Goal: Information Seeking & Learning: Find specific fact

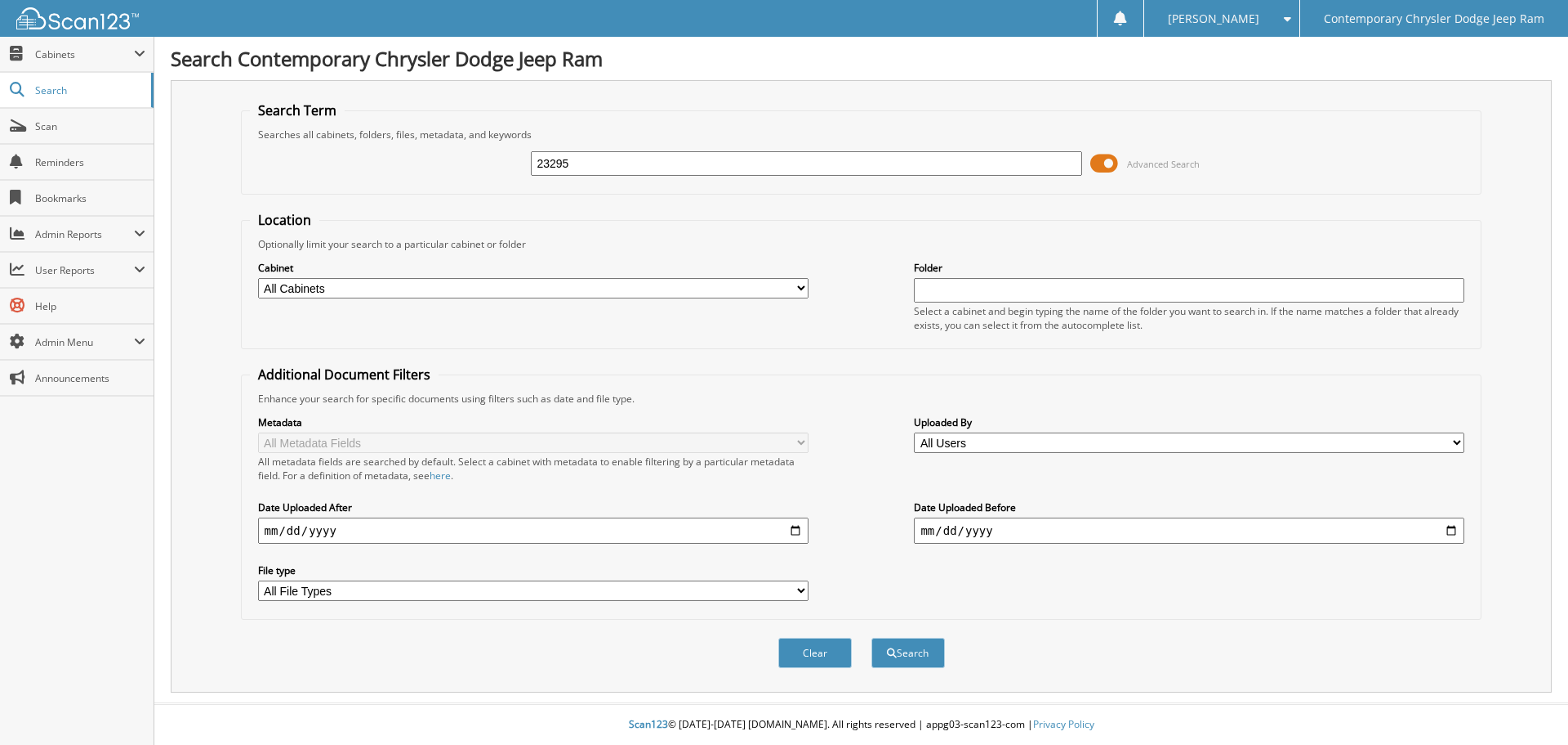
type input "23295"
click at [872, 638] on button "Search" at bounding box center [909, 652] width 74 height 30
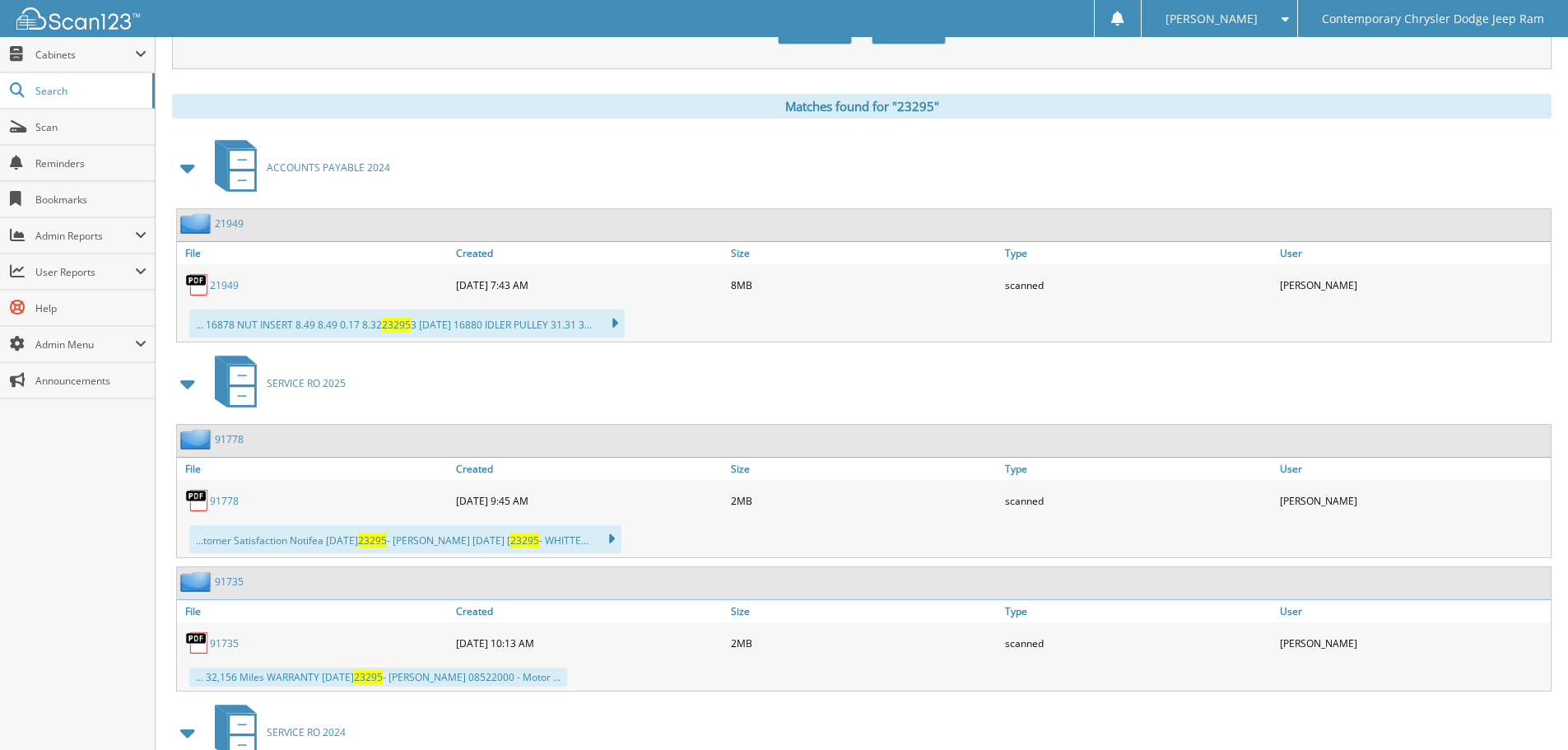
scroll to position [461, 0]
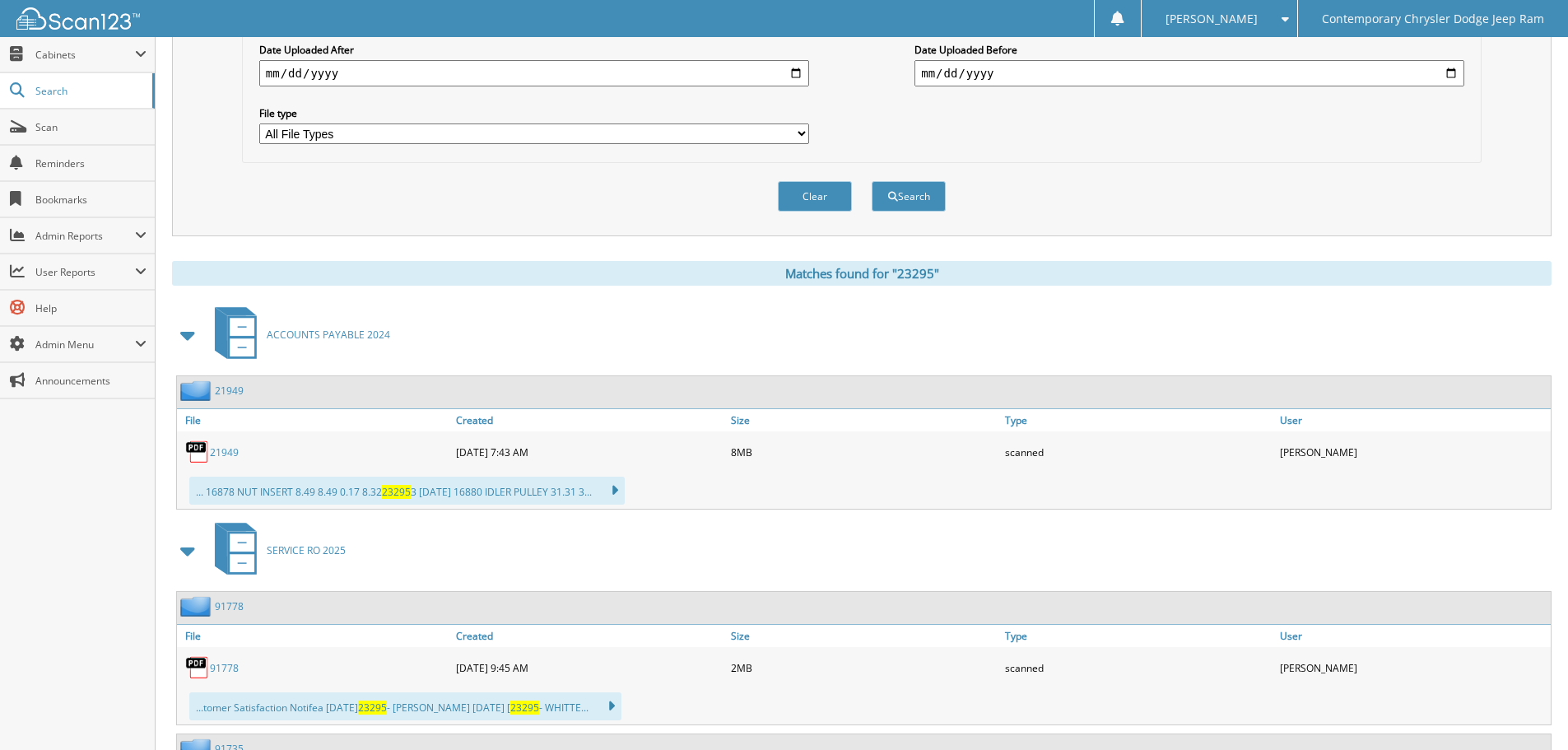
click at [187, 335] on span at bounding box center [187, 334] width 23 height 29
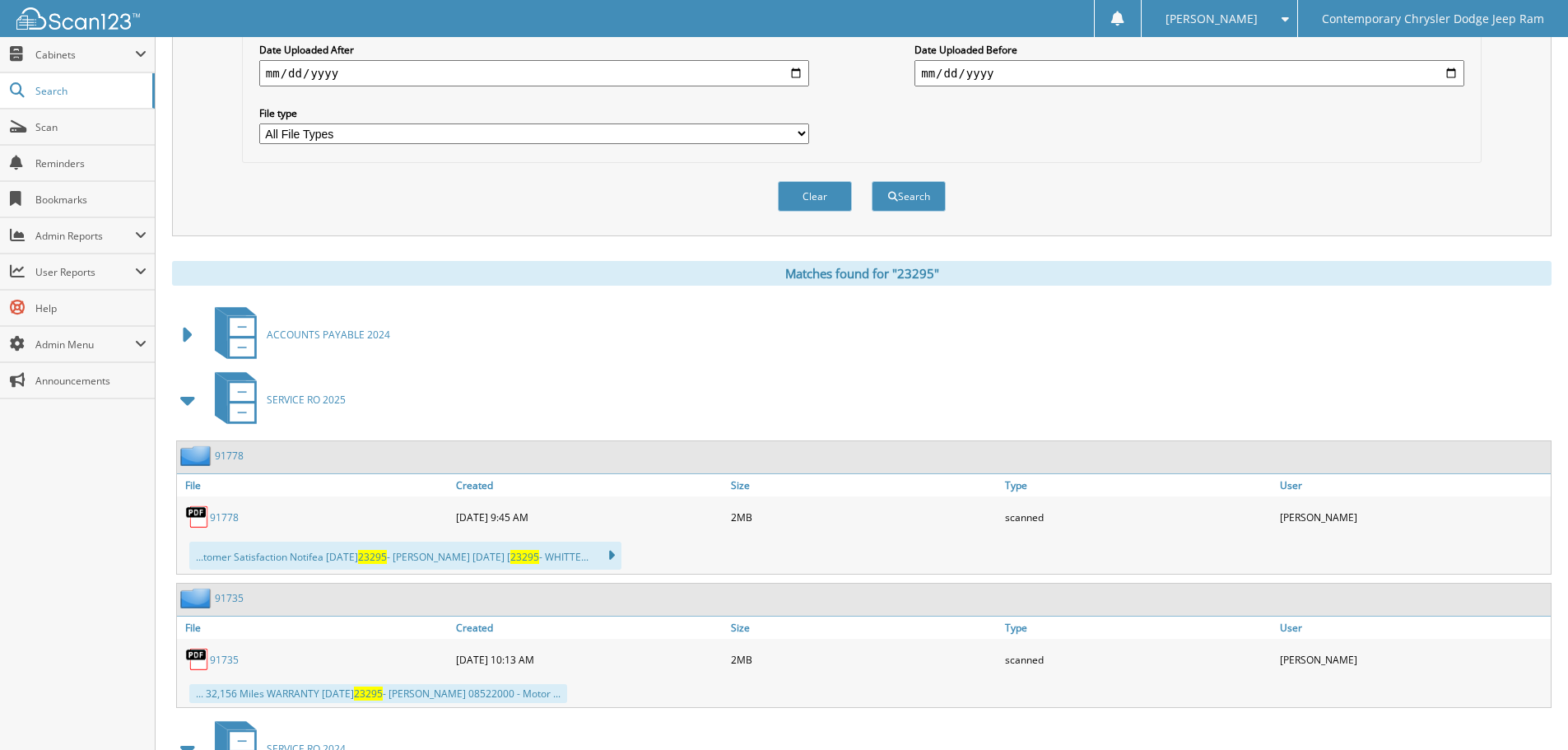
click at [187, 402] on span at bounding box center [187, 400] width 23 height 29
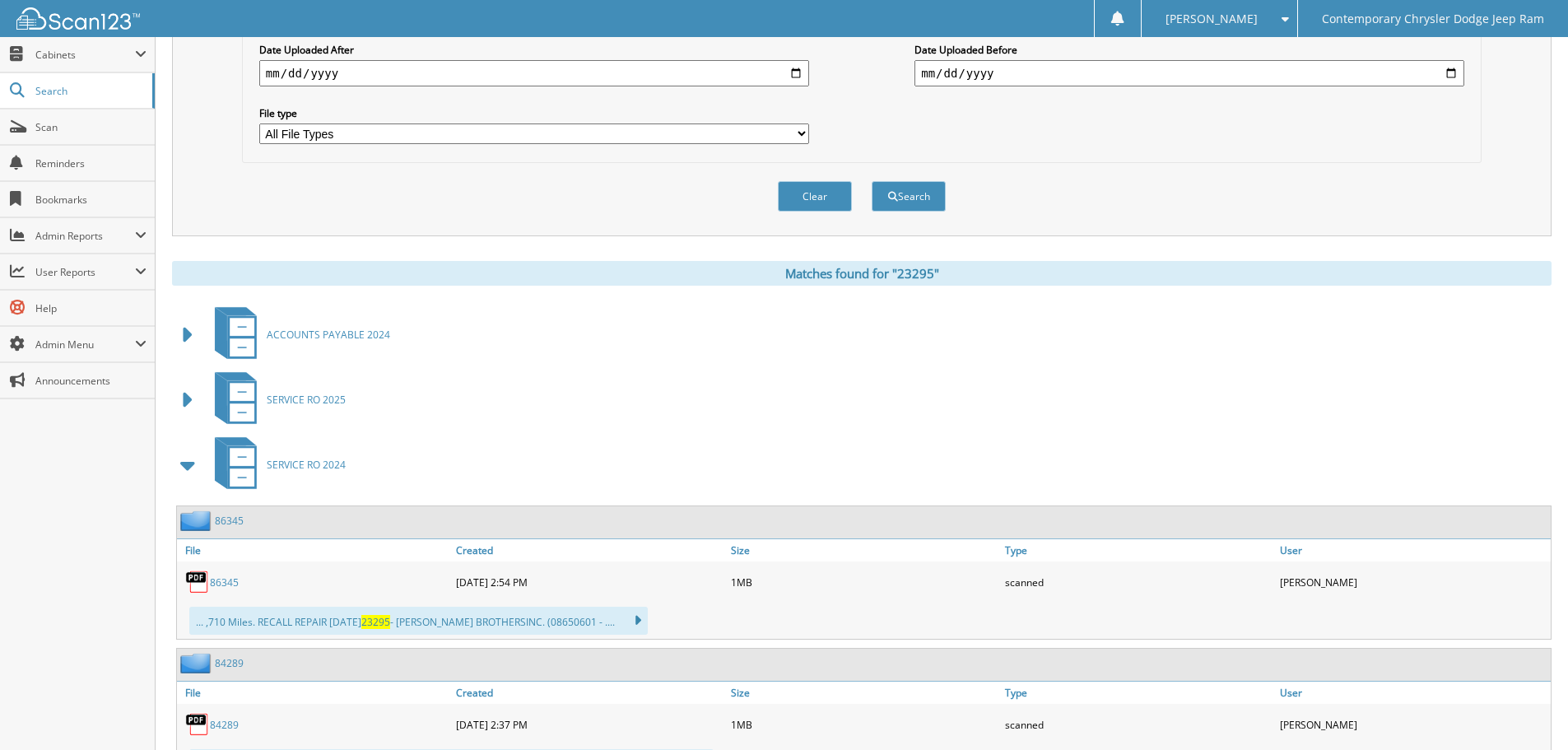
click at [187, 462] on span at bounding box center [187, 465] width 23 height 29
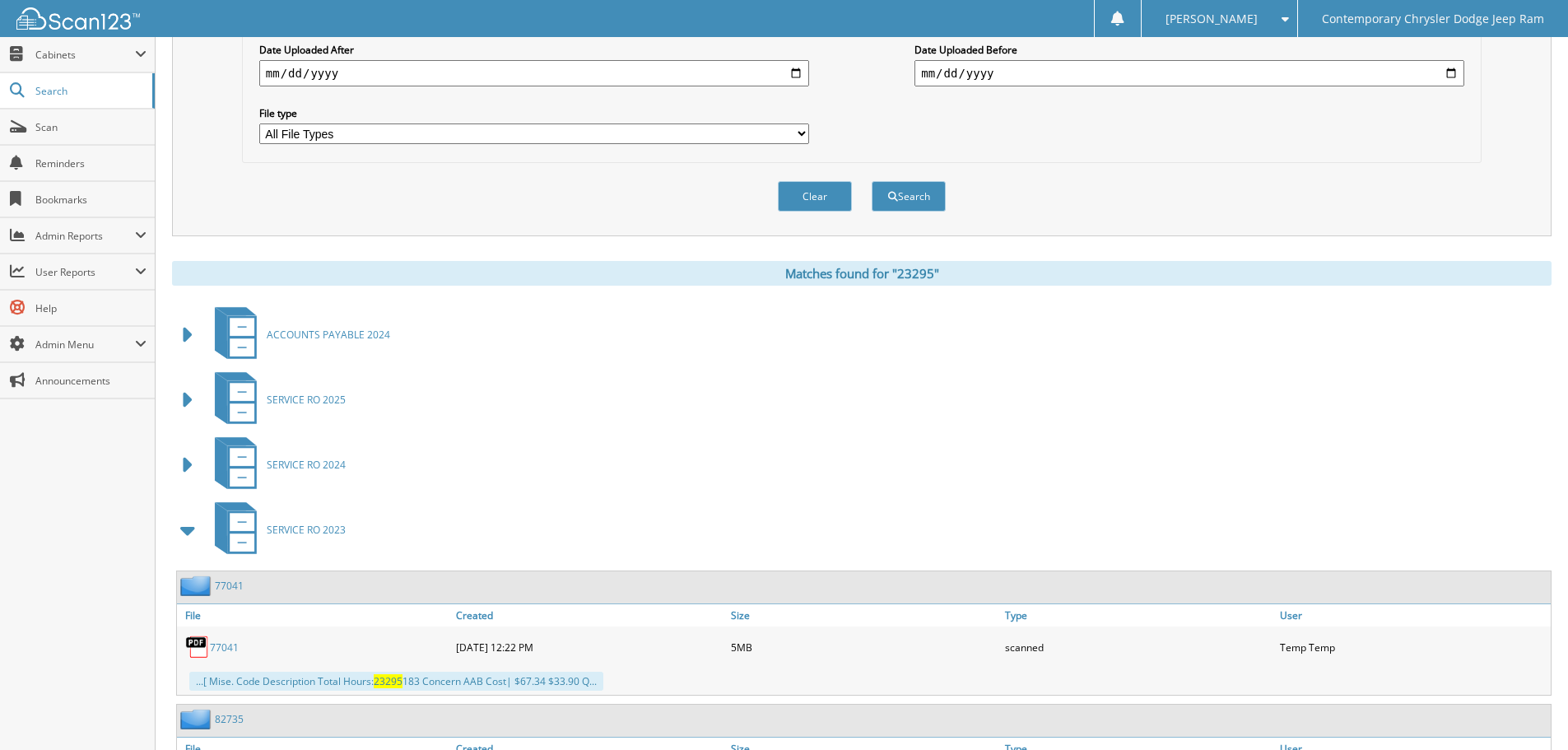
click at [186, 527] on span at bounding box center [187, 529] width 23 height 29
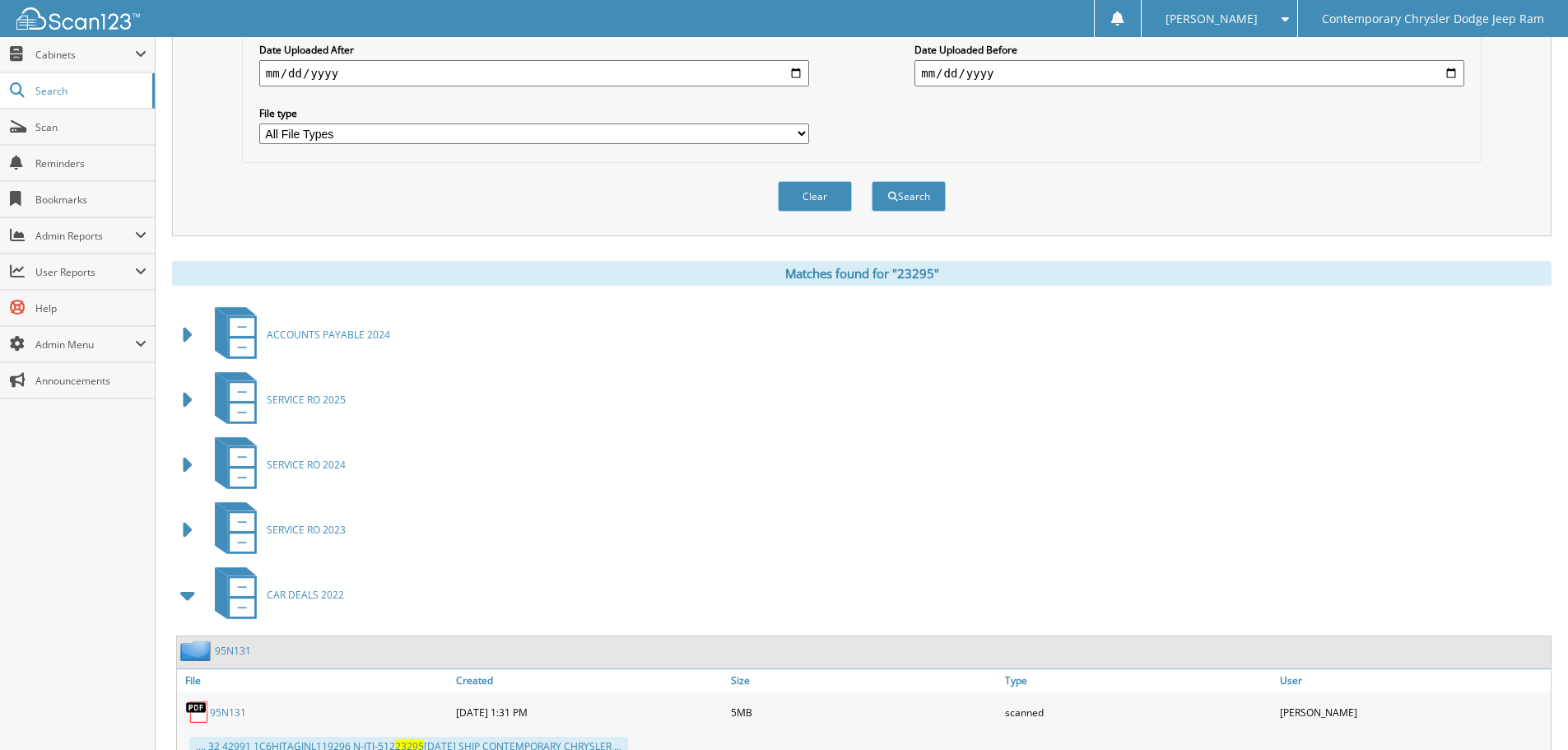
click at [188, 595] on span at bounding box center [187, 595] width 23 height 29
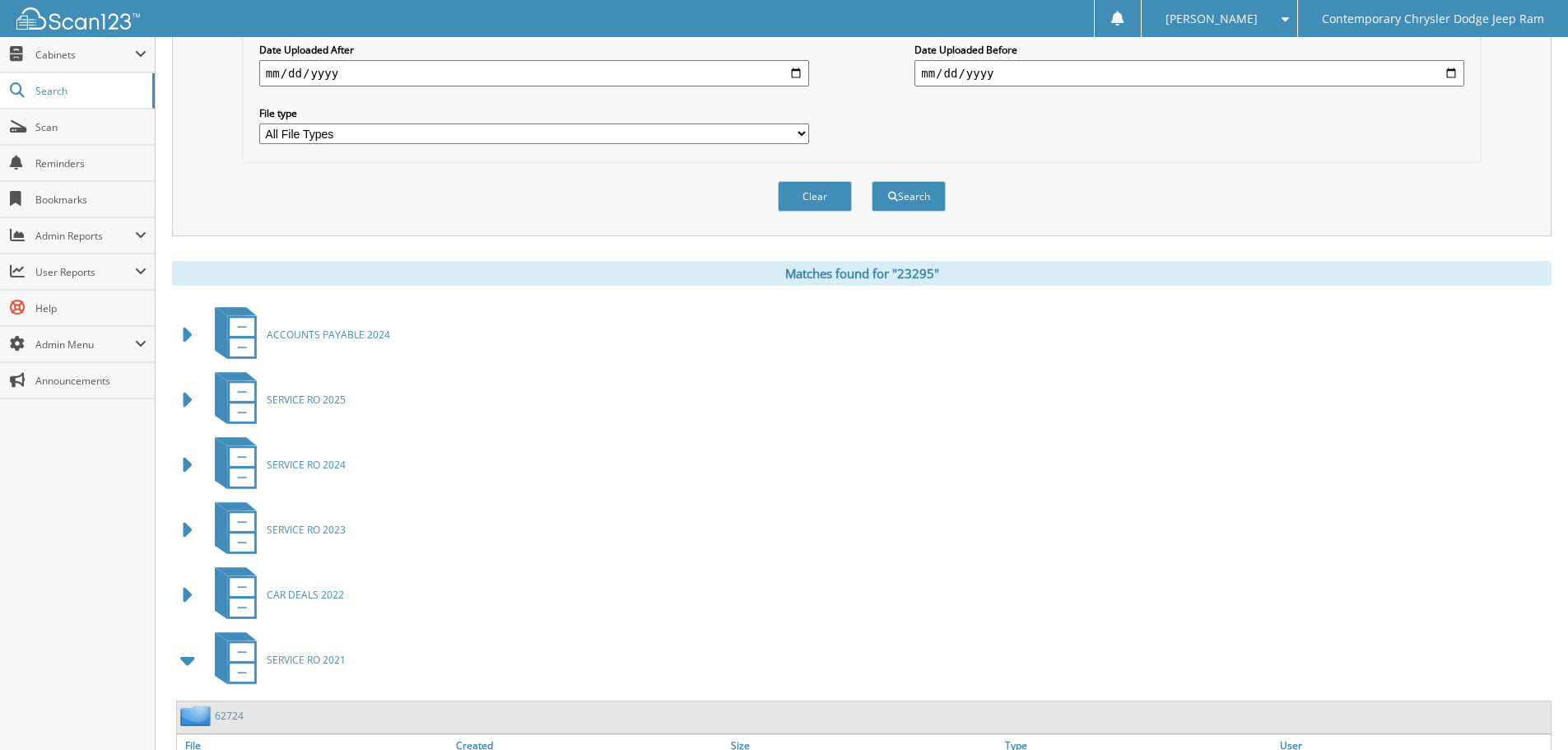
click at [183, 659] on span at bounding box center [187, 660] width 23 height 29
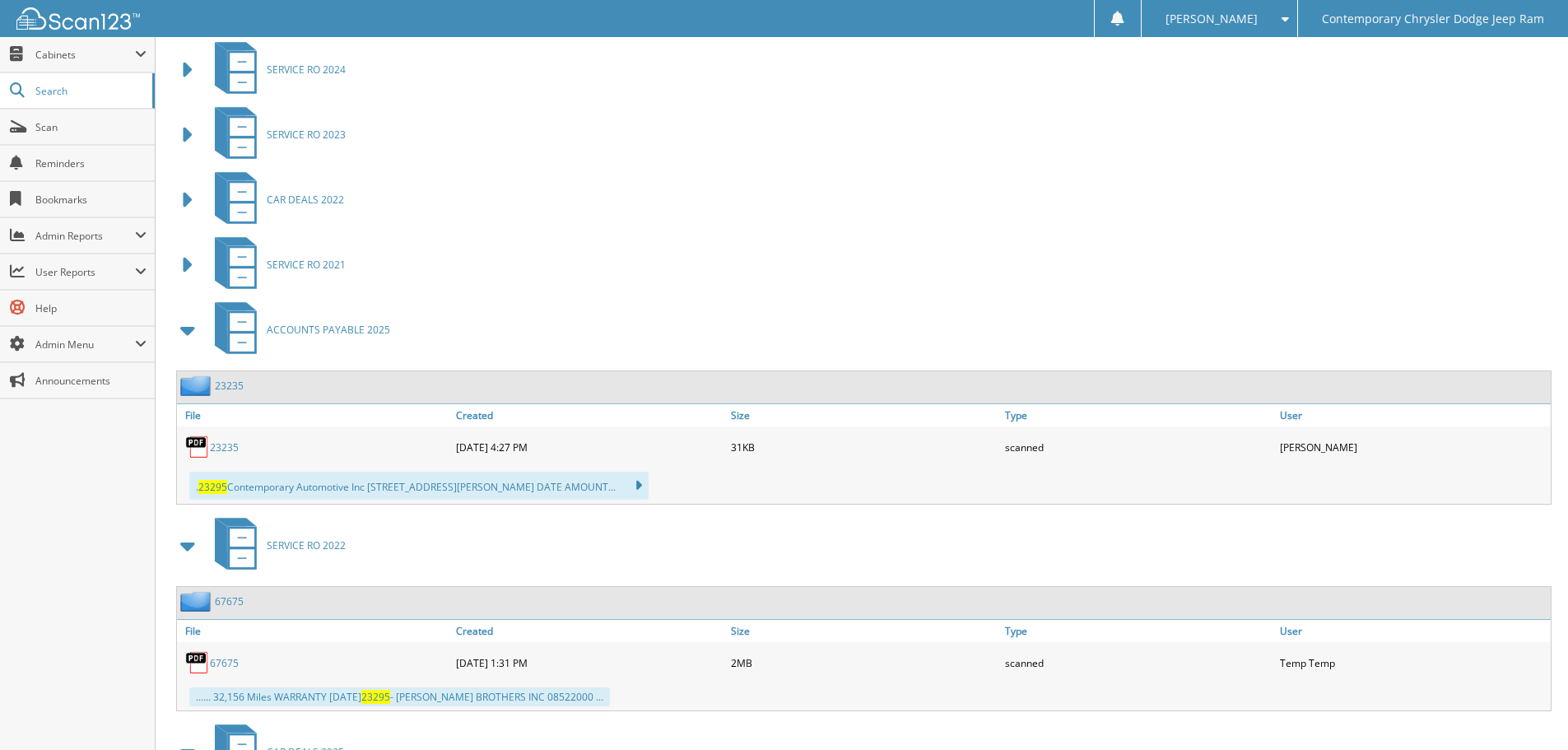
scroll to position [888, 0]
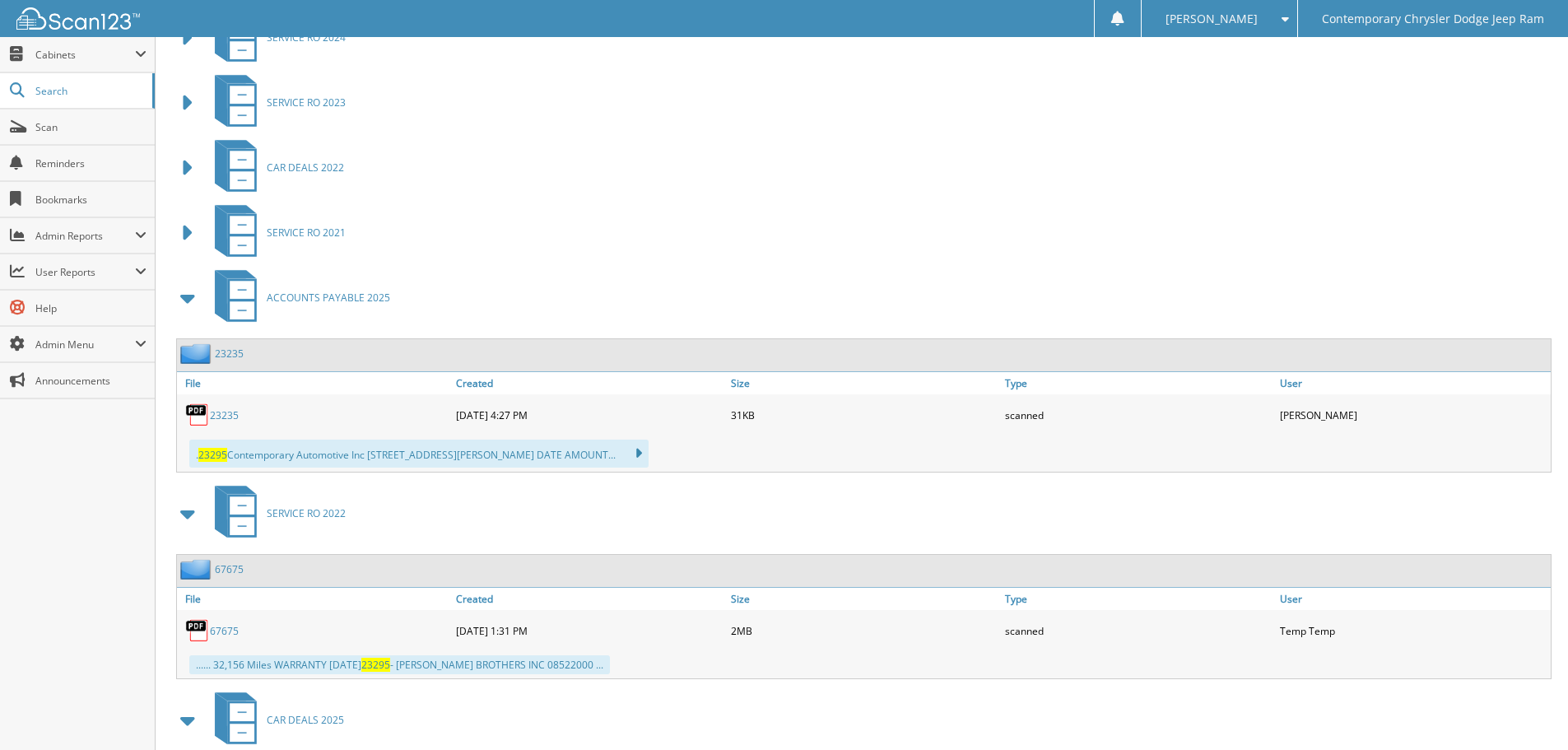
click at [231, 405] on div "23235" at bounding box center [314, 415] width 275 height 33
click at [228, 419] on link "23235" at bounding box center [224, 415] width 28 height 14
